Goal: Information Seeking & Learning: Find specific fact

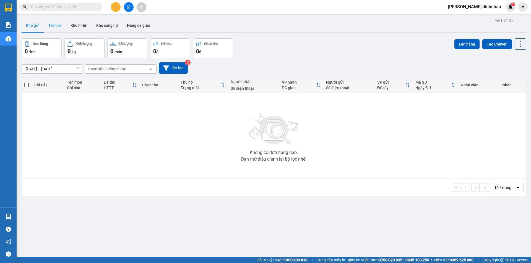
click at [59, 26] on button "Trên xe" at bounding box center [55, 25] width 22 height 13
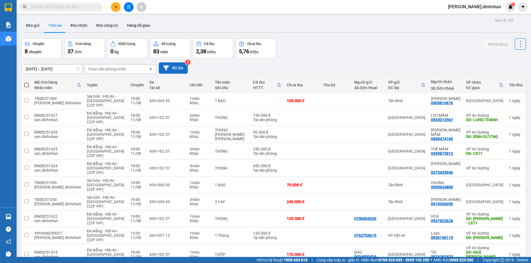
click at [167, 63] on button "Bộ lọc" at bounding box center [173, 67] width 29 height 11
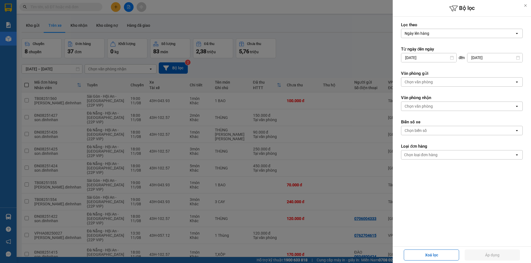
click at [453, 82] on div "Chọn văn phòng" at bounding box center [457, 82] width 113 height 9
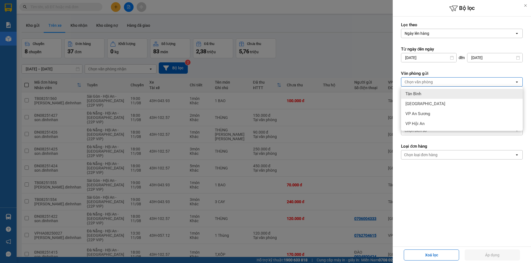
click at [445, 94] on div "Tân Bình" at bounding box center [462, 94] width 122 height 10
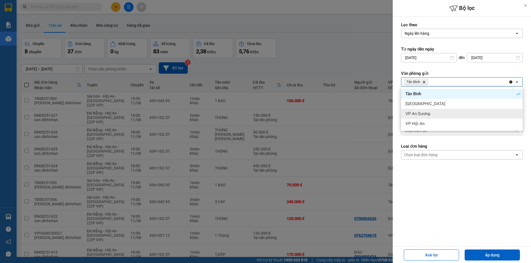
click at [438, 113] on div "VP An Sương" at bounding box center [462, 114] width 122 height 10
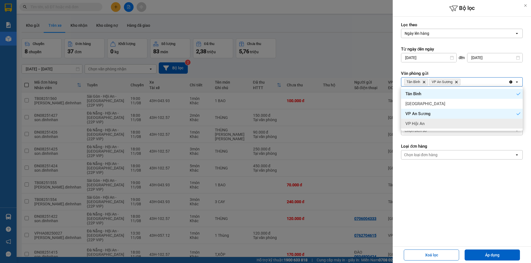
click at [436, 199] on form "Lọc [PERSON_NAME] [PERSON_NAME] hàng open Từ ngày đến ngày [DATE] Press the dow…" at bounding box center [462, 115] width 122 height 187
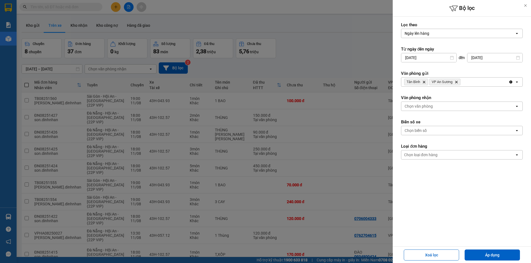
click at [441, 105] on div "Chọn văn phòng" at bounding box center [457, 106] width 113 height 9
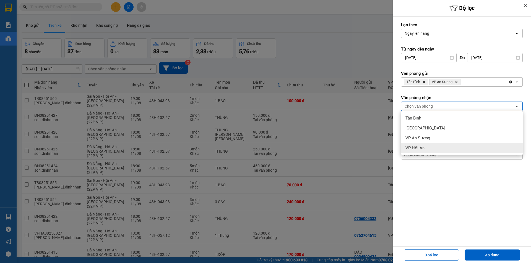
click at [427, 149] on div "VP Hội An" at bounding box center [462, 148] width 122 height 10
click at [442, 192] on form "Lọc [PERSON_NAME] [PERSON_NAME] hàng open Từ ngày đến ngày [DATE] Press the dow…" at bounding box center [462, 115] width 122 height 187
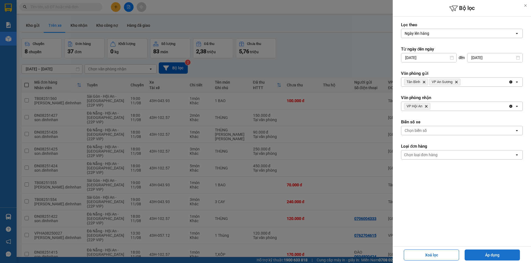
click at [483, 259] on button "Áp dụng" at bounding box center [491, 255] width 55 height 11
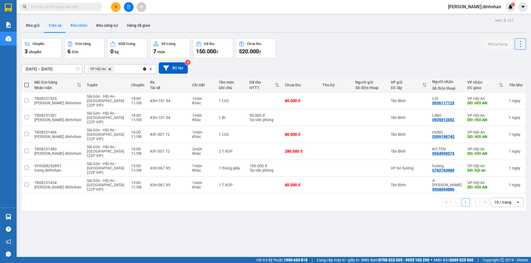
click at [82, 27] on button "Kho nhận" at bounding box center [79, 25] width 26 height 13
type input "[DATE] – [DATE]"
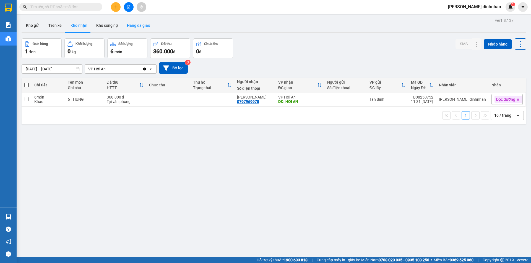
click at [129, 22] on button "Hàng đã giao" at bounding box center [138, 25] width 32 height 13
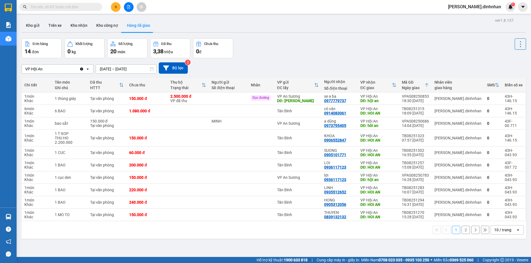
click at [138, 69] on input "[DATE] – [DATE]" at bounding box center [126, 69] width 60 height 9
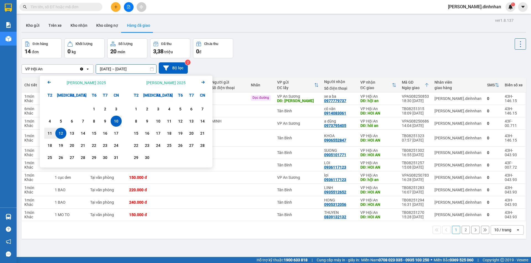
click at [58, 135] on div "12" at bounding box center [61, 133] width 8 height 7
type input "[DATE] – [DATE]"
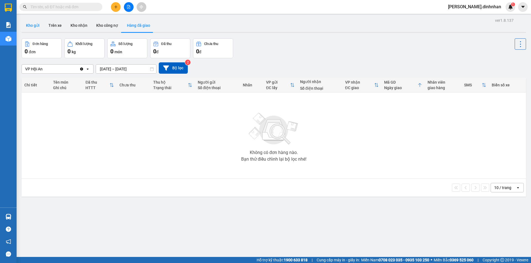
click at [36, 26] on button "Kho gửi" at bounding box center [33, 25] width 22 height 13
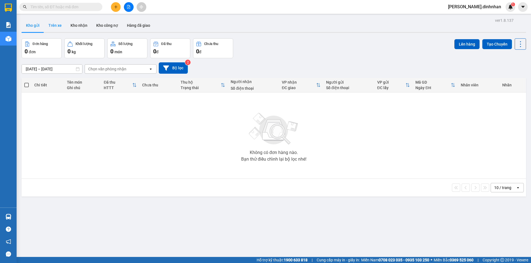
click at [55, 23] on button "Trên xe" at bounding box center [55, 25] width 22 height 13
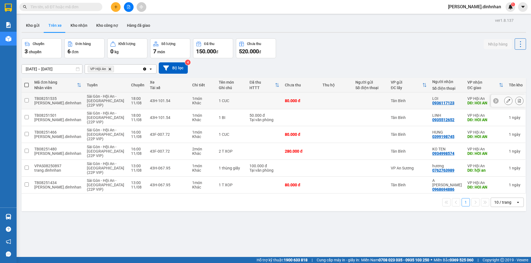
click at [440, 103] on div "0936117123" at bounding box center [443, 103] width 22 height 4
copy div "0936117123"
click at [438, 120] on div "0935512652" at bounding box center [443, 120] width 22 height 4
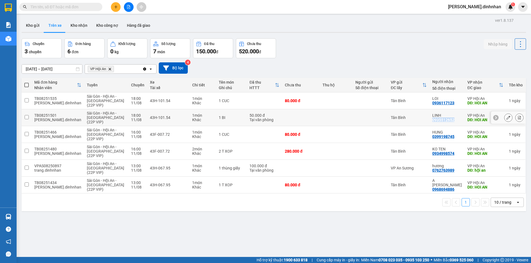
copy div "0935512652"
click at [435, 171] on div "0762763989" at bounding box center [443, 170] width 22 height 4
copy div "0762763989"
click at [441, 138] on div "0399198745" at bounding box center [443, 137] width 22 height 4
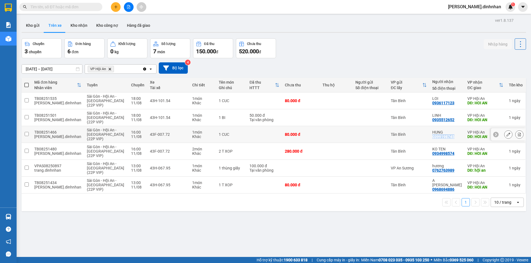
click at [441, 138] on div "0399198745" at bounding box center [443, 137] width 22 height 4
copy div "0399198745"
click at [434, 153] on div "0934998574" at bounding box center [443, 153] width 22 height 4
copy div "0934998574"
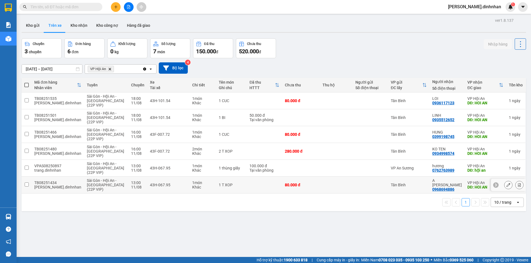
click at [441, 187] on div "0968694886" at bounding box center [443, 189] width 22 height 4
copy div "0968694886"
